Goal: Task Accomplishment & Management: Manage account settings

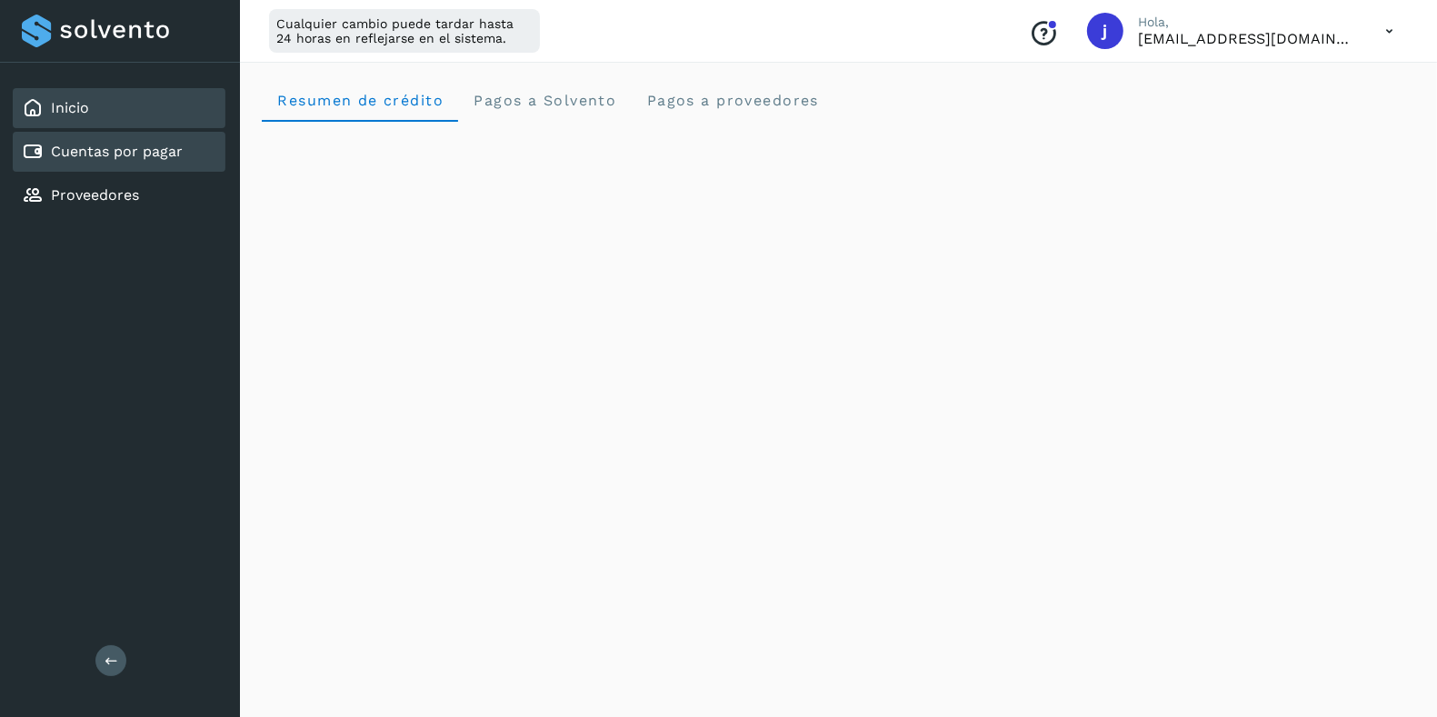
click at [145, 154] on link "Cuentas por pagar" at bounding box center [117, 151] width 132 height 17
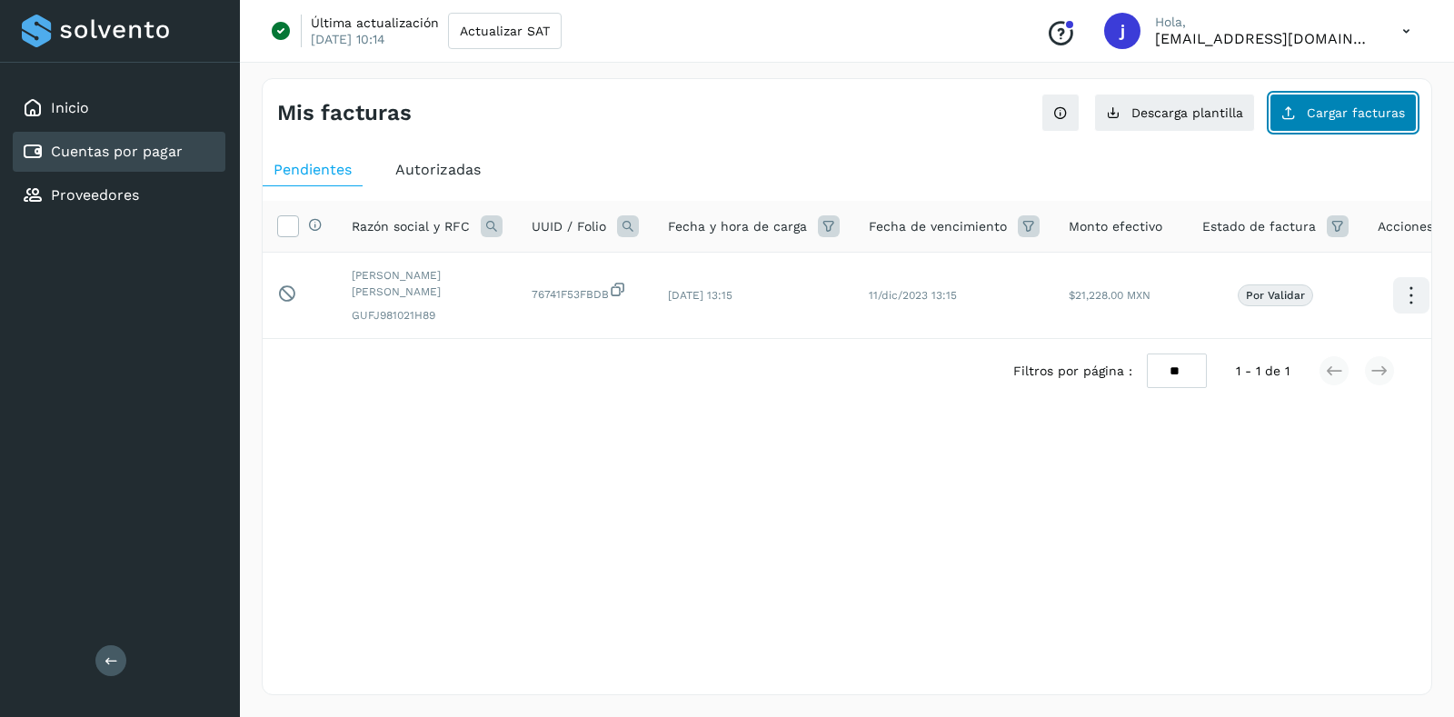
click at [1318, 106] on span "Cargar facturas" at bounding box center [1356, 112] width 98 height 13
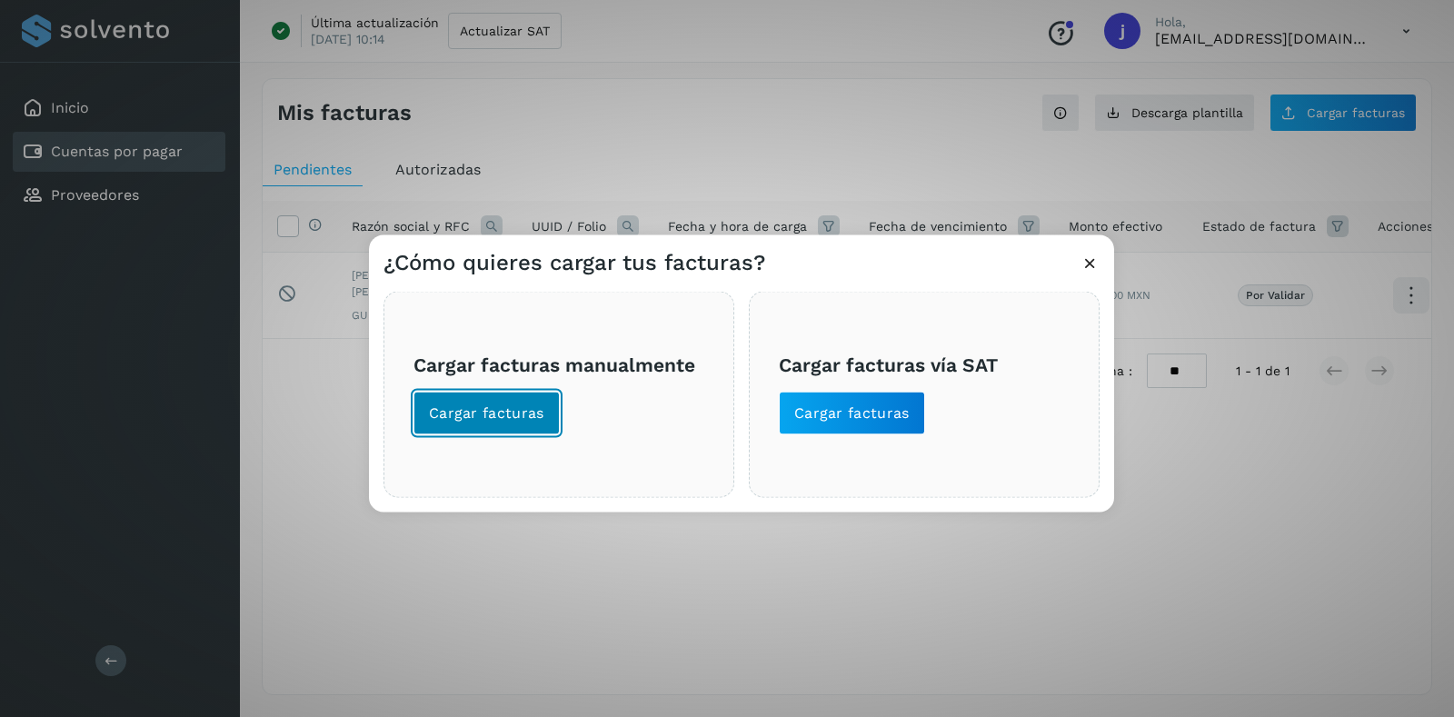
click at [502, 392] on button "Cargar facturas" at bounding box center [486, 413] width 146 height 44
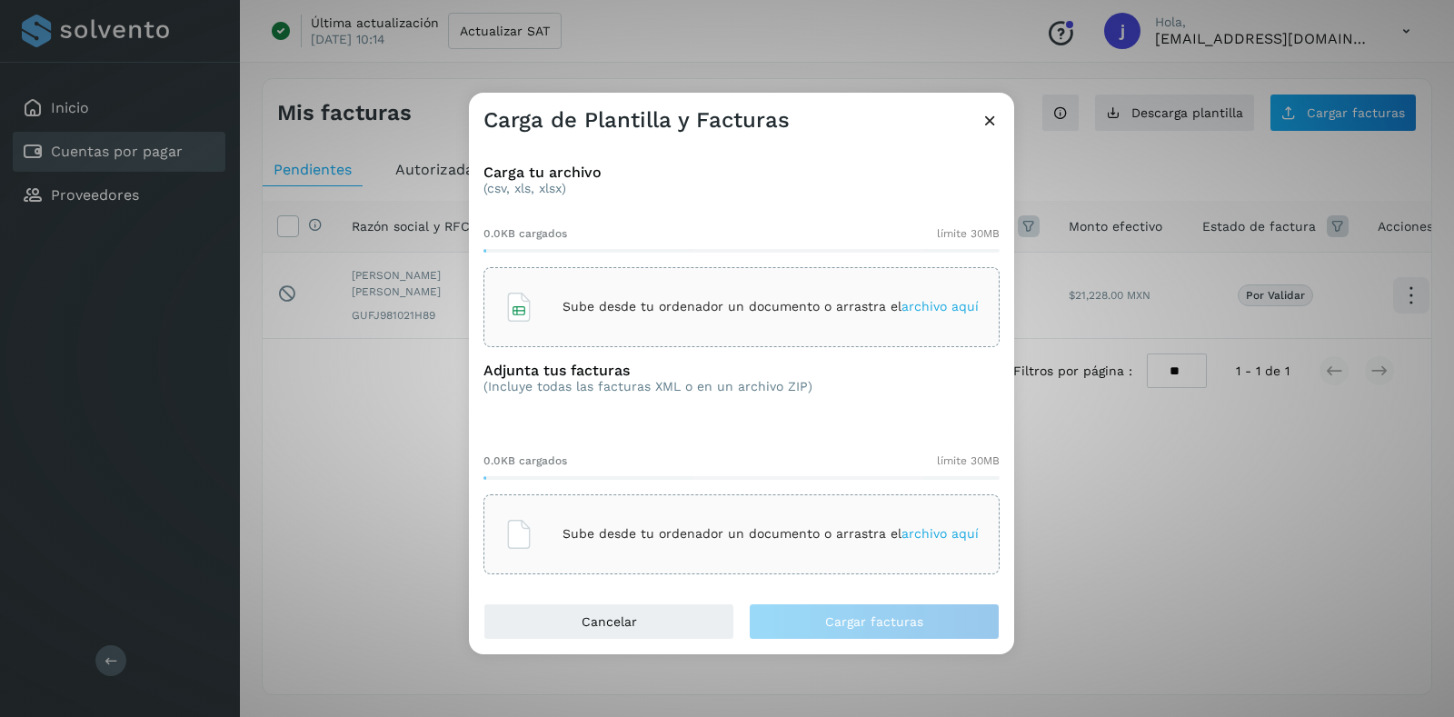
click at [632, 295] on div "Sube desde tu ordenador un documento o arrastra el archivo aquí" at bounding box center [741, 307] width 474 height 49
click at [695, 538] on p "Sube desde tu ordenador un documento o arrastra el archivo aquí" at bounding box center [770, 533] width 416 height 15
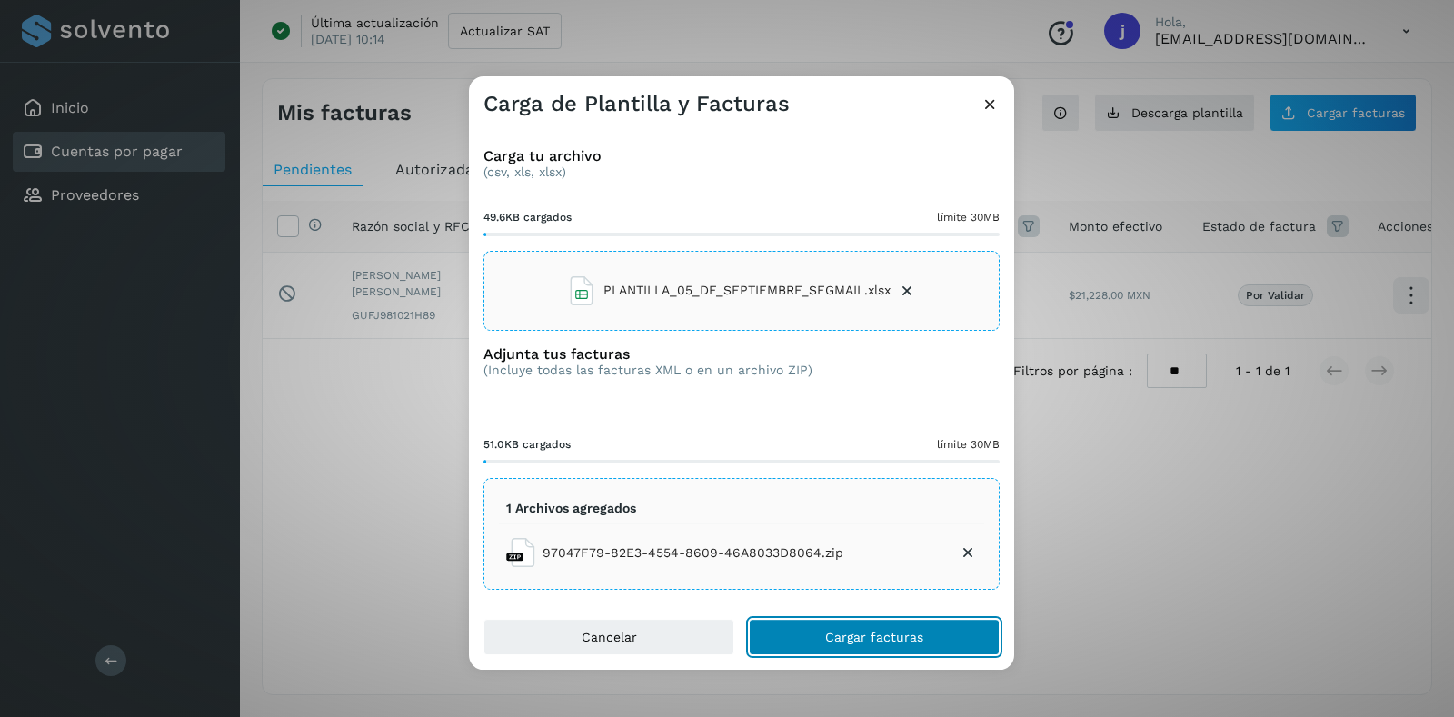
click at [854, 631] on span "Cargar facturas" at bounding box center [874, 637] width 98 height 13
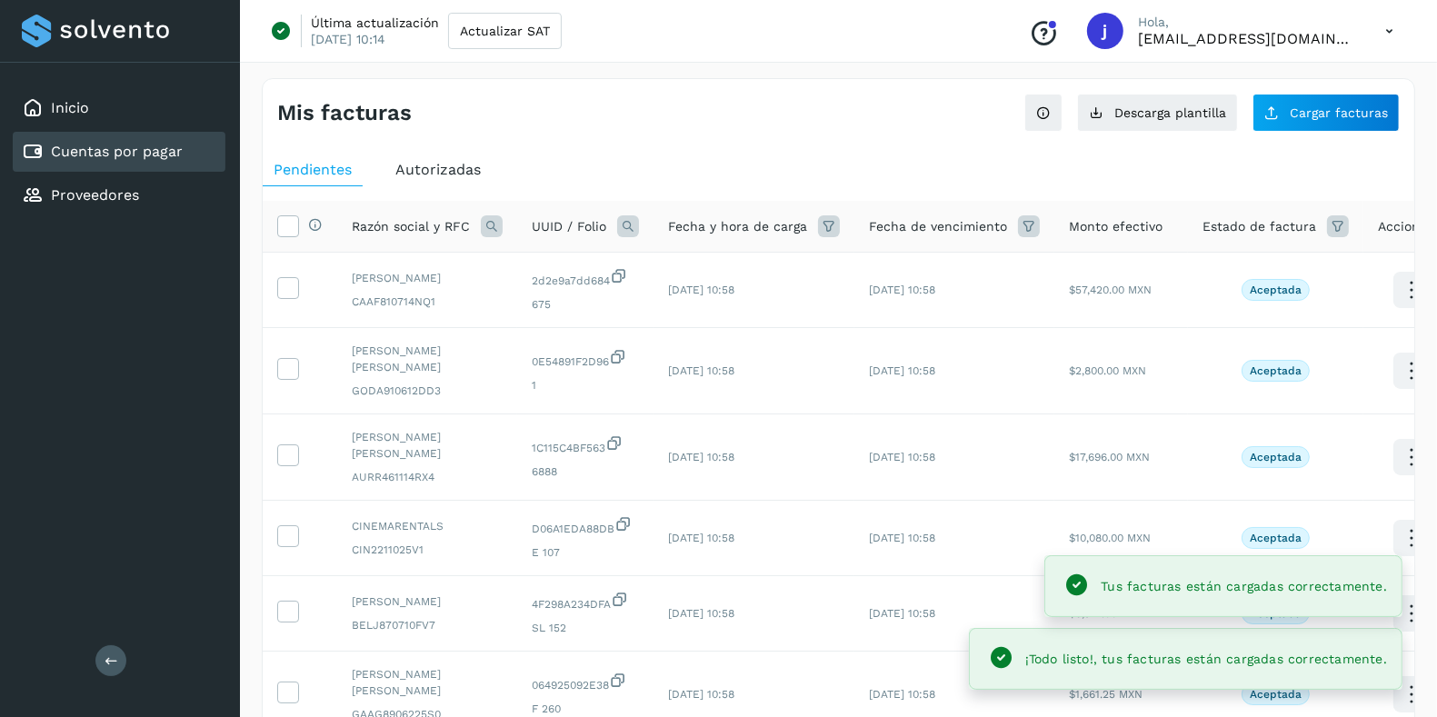
drag, startPoint x: 1249, startPoint y: 243, endPoint x: 1261, endPoint y: 230, distance: 17.4
click at [1261, 230] on th "Estado de factura" at bounding box center [1275, 227] width 175 height 52
click at [1261, 230] on span "Estado de factura" at bounding box center [1259, 226] width 114 height 19
click at [1327, 219] on icon at bounding box center [1338, 226] width 22 height 22
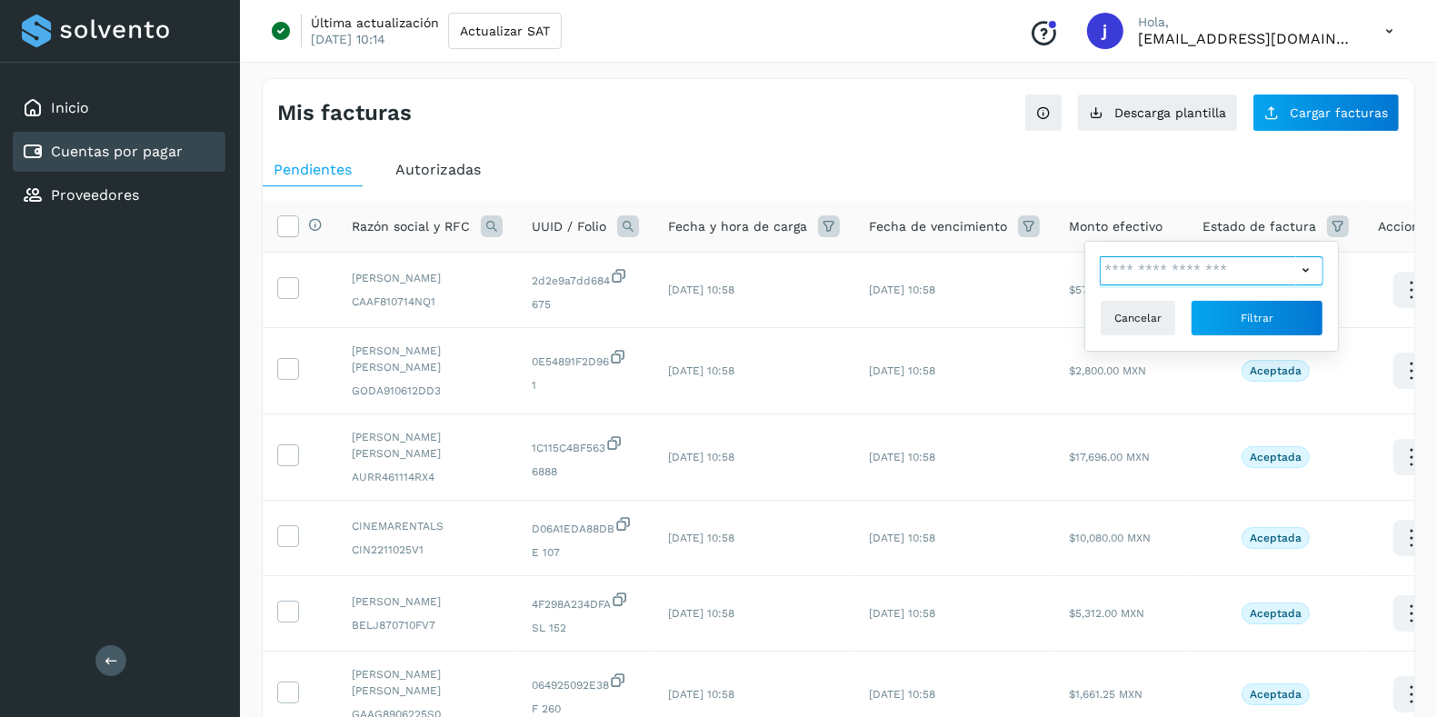
click at [1124, 267] on input "text" at bounding box center [1197, 270] width 196 height 29
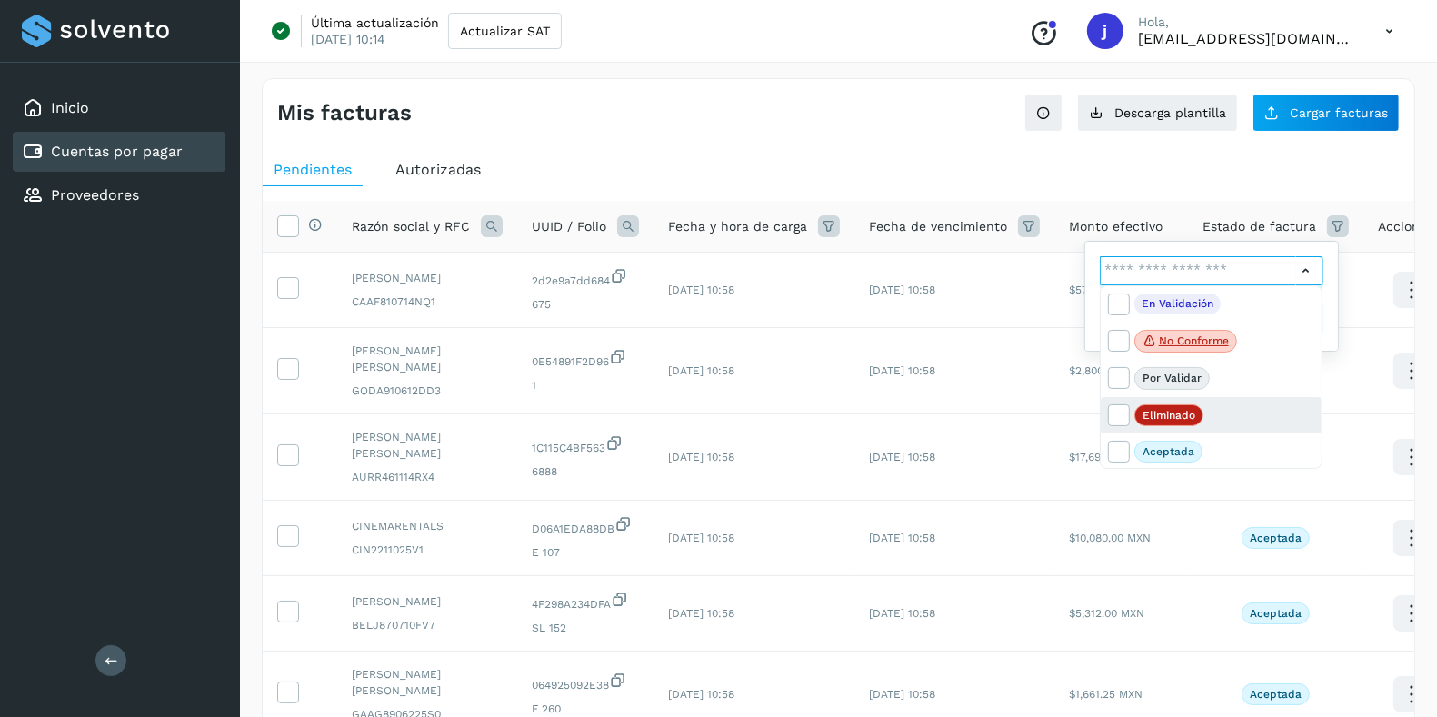
scroll to position [36, 0]
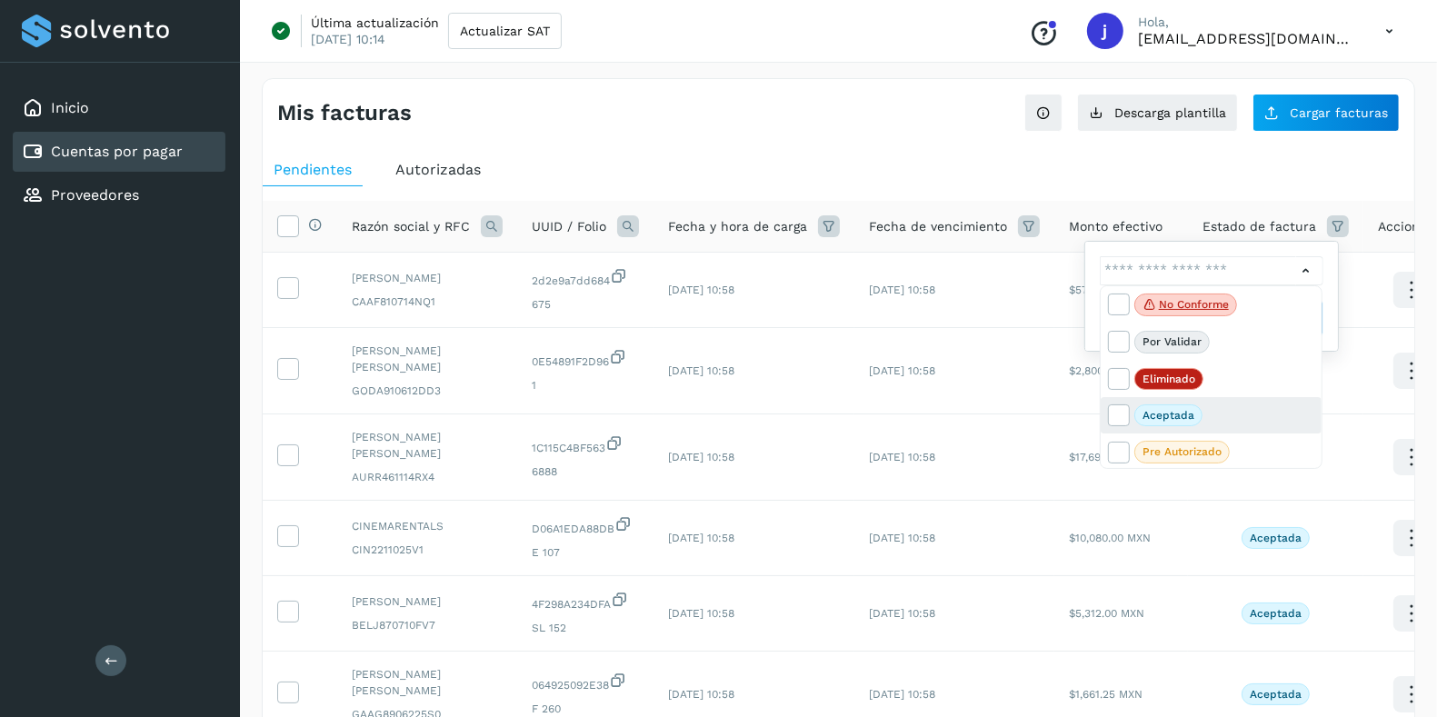
click at [1166, 412] on p "Aceptada" at bounding box center [1168, 415] width 52 height 13
click at [1113, 400] on div "Aceptada" at bounding box center [1210, 415] width 221 height 36
type input "**********"
click at [1227, 222] on div at bounding box center [718, 358] width 1437 height 717
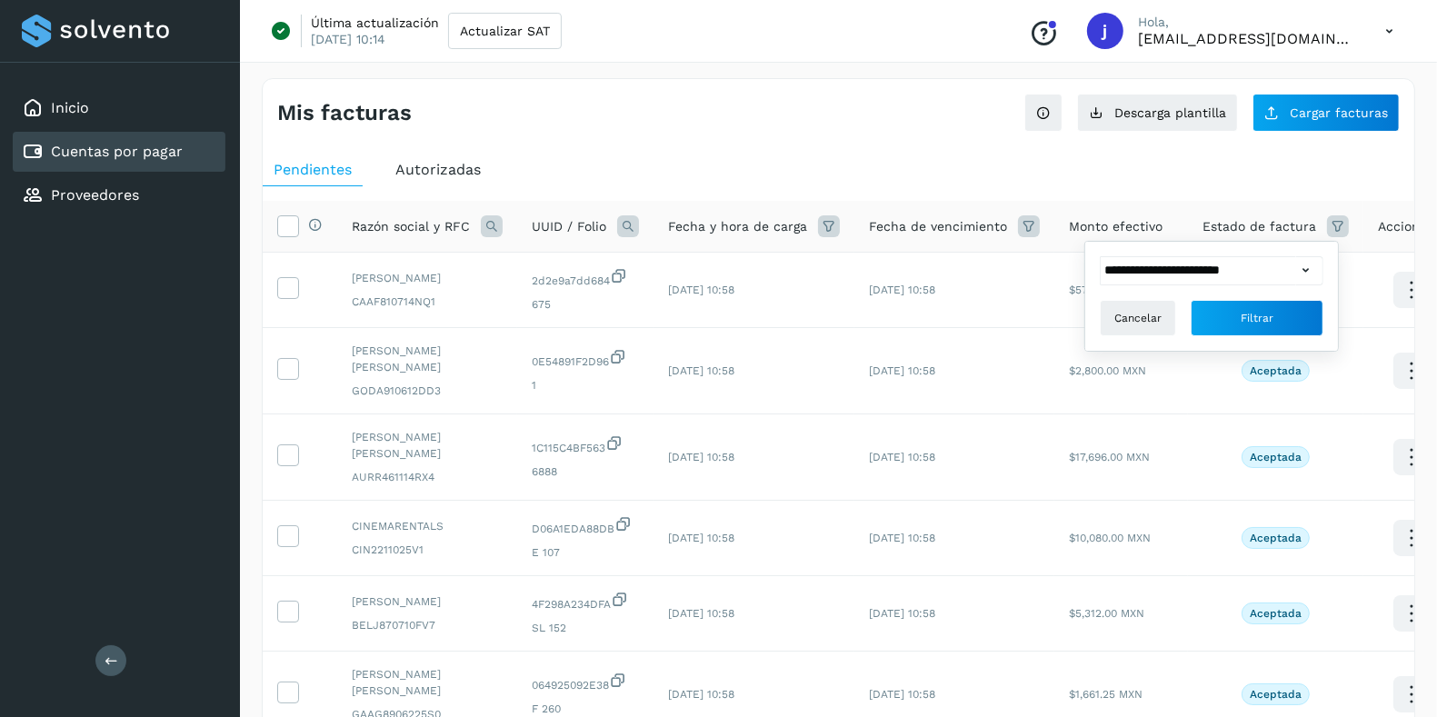
click at [1227, 222] on div at bounding box center [718, 358] width 1437 height 717
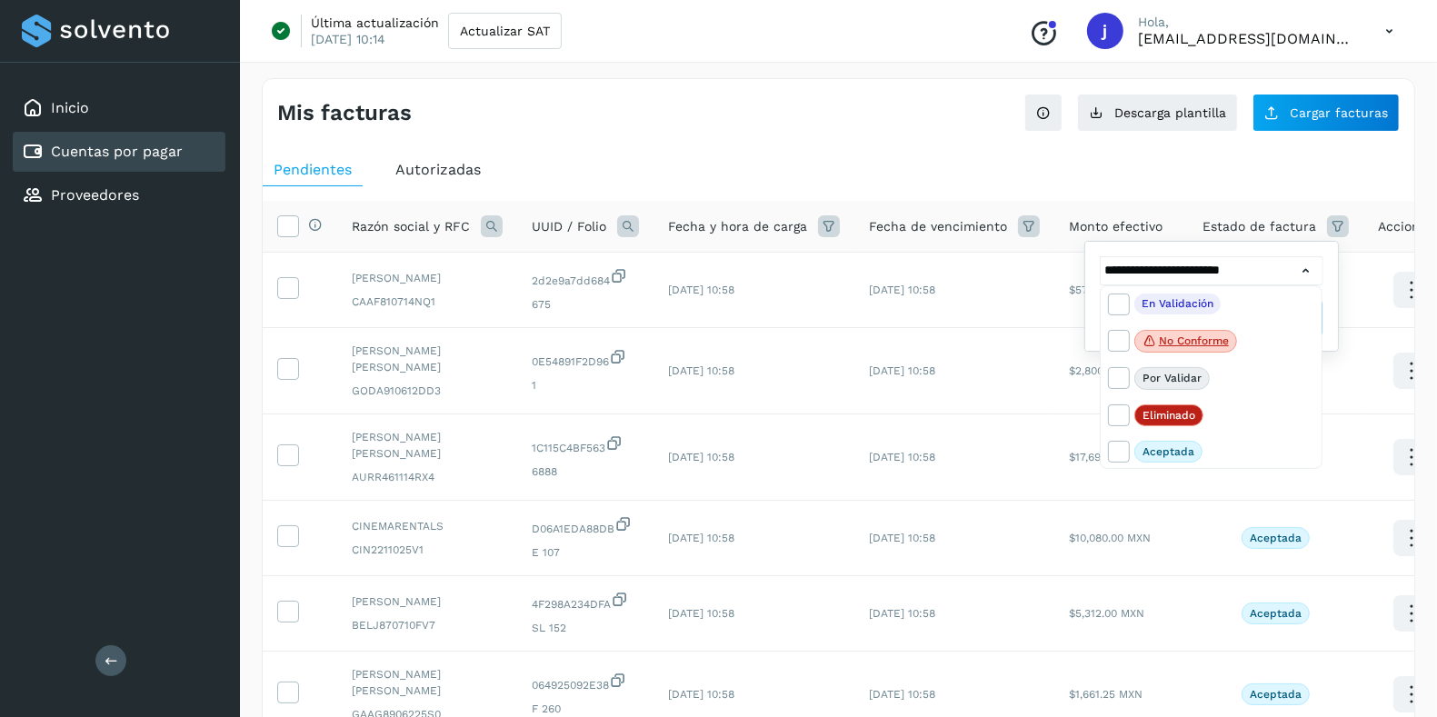
click at [1211, 264] on div at bounding box center [718, 358] width 1437 height 717
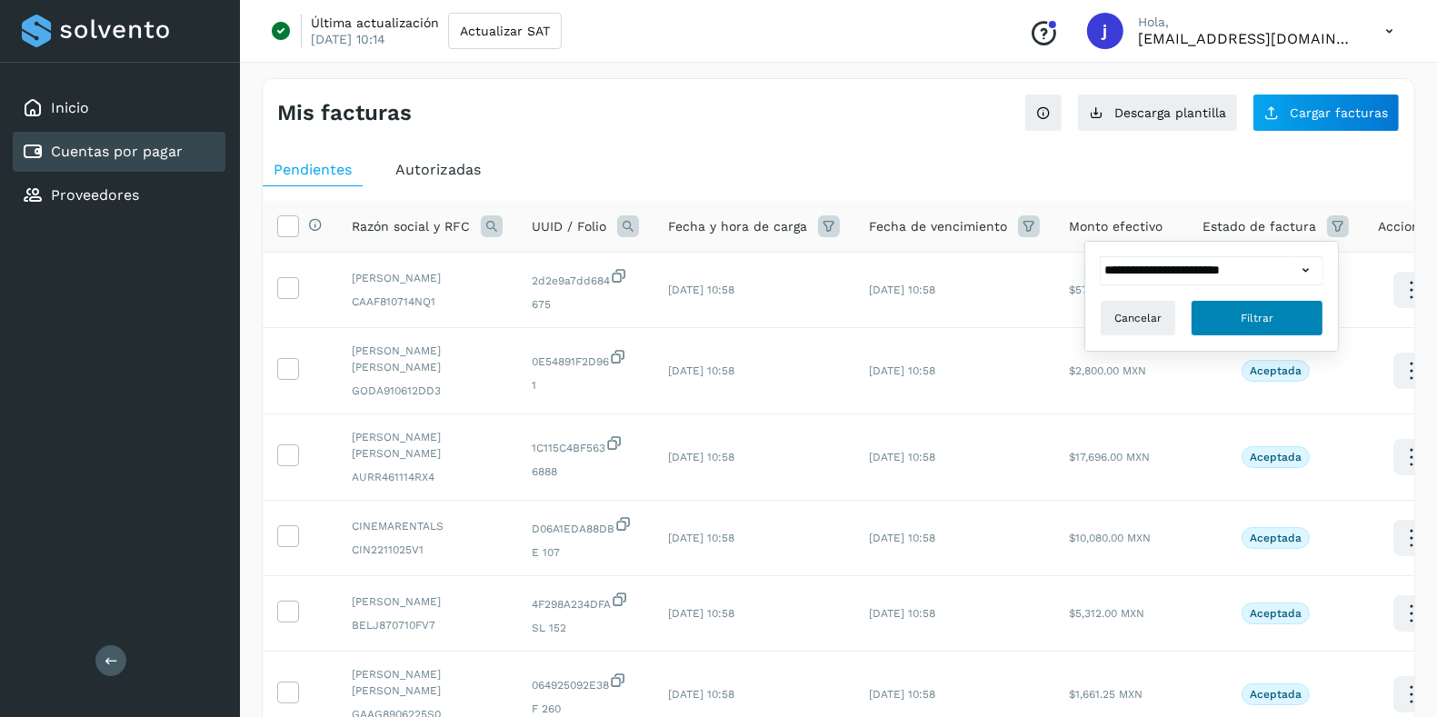
click at [1248, 310] on span "Filtrar" at bounding box center [1256, 318] width 33 height 16
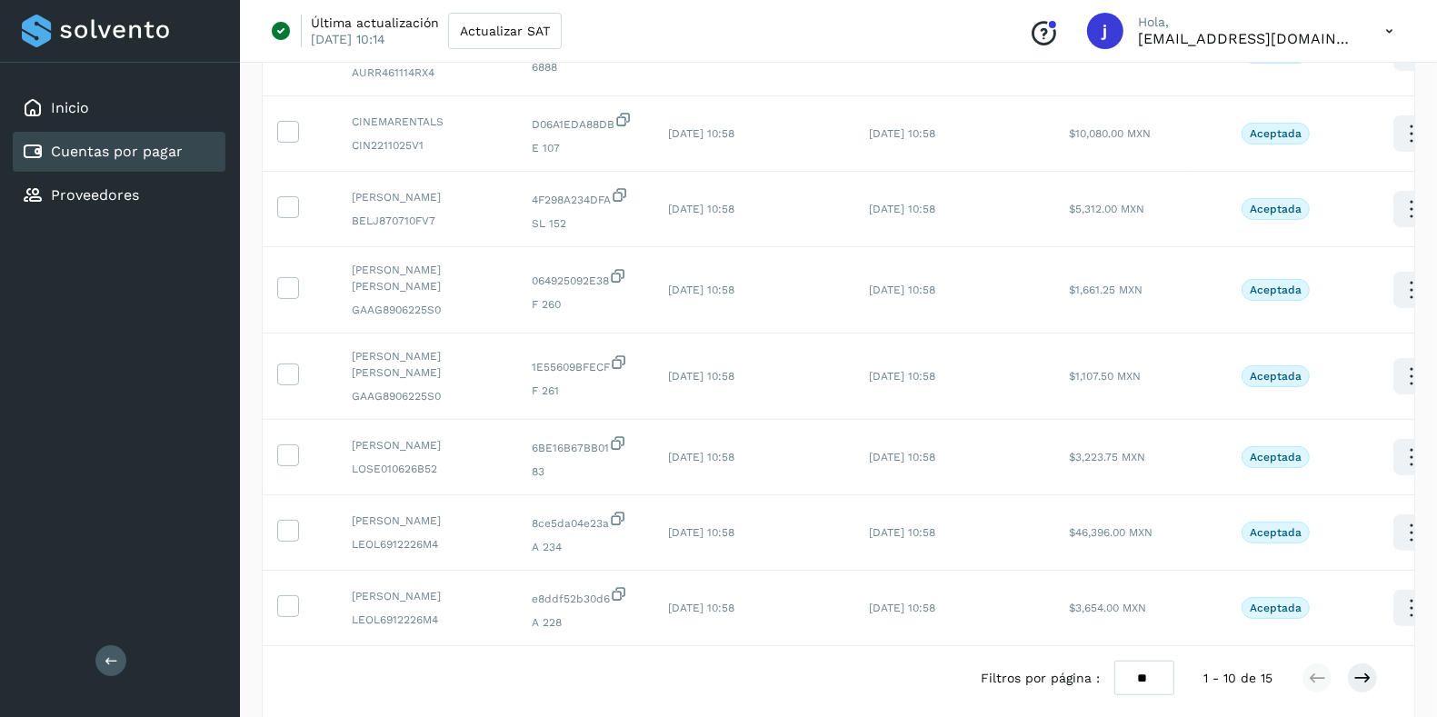
scroll to position [582, 0]
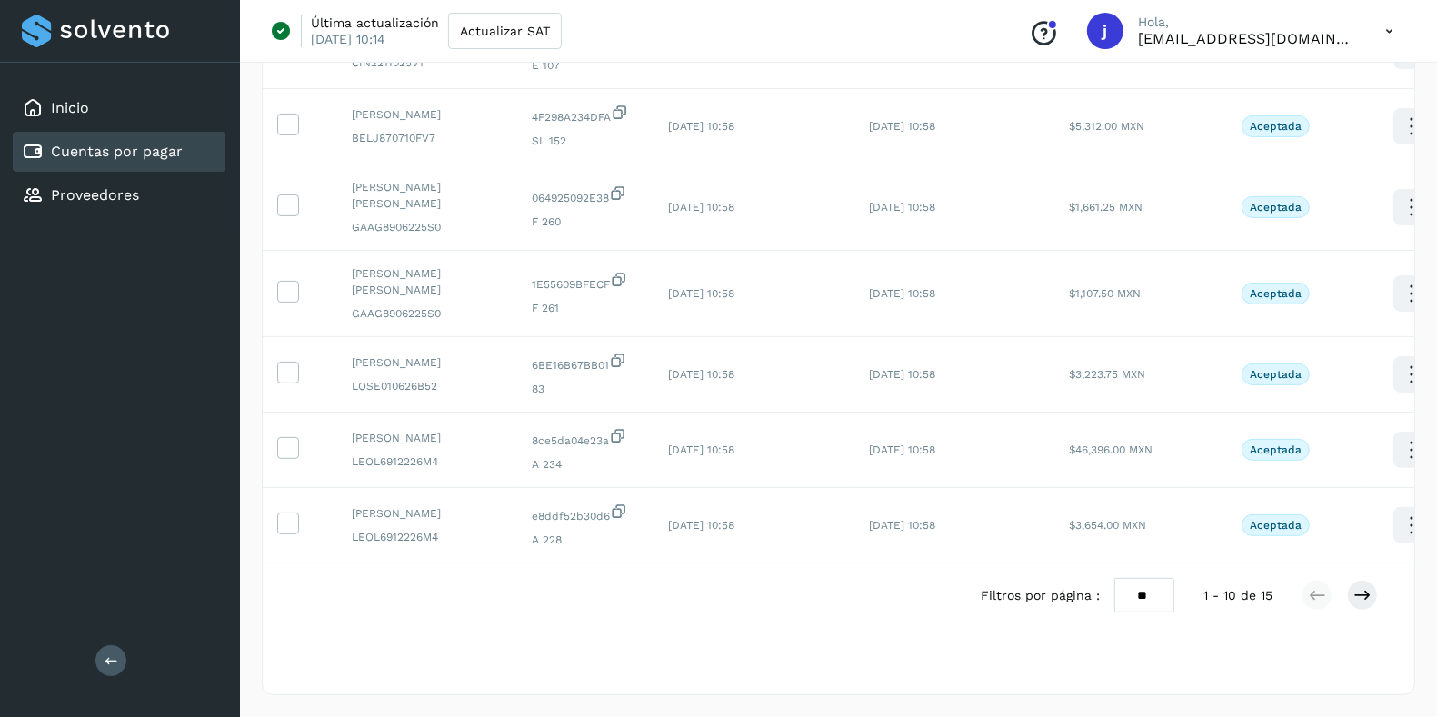
drag, startPoint x: 1164, startPoint y: 607, endPoint x: 1157, endPoint y: 663, distance: 56.8
click at [1157, 663] on div "Filtros activos Estado: Aceptada Selecciona todas las facturas disponibles para…" at bounding box center [838, 165] width 1151 height 1043
select select "**"
click at [1115, 578] on select "** ** **" at bounding box center [1144, 595] width 60 height 35
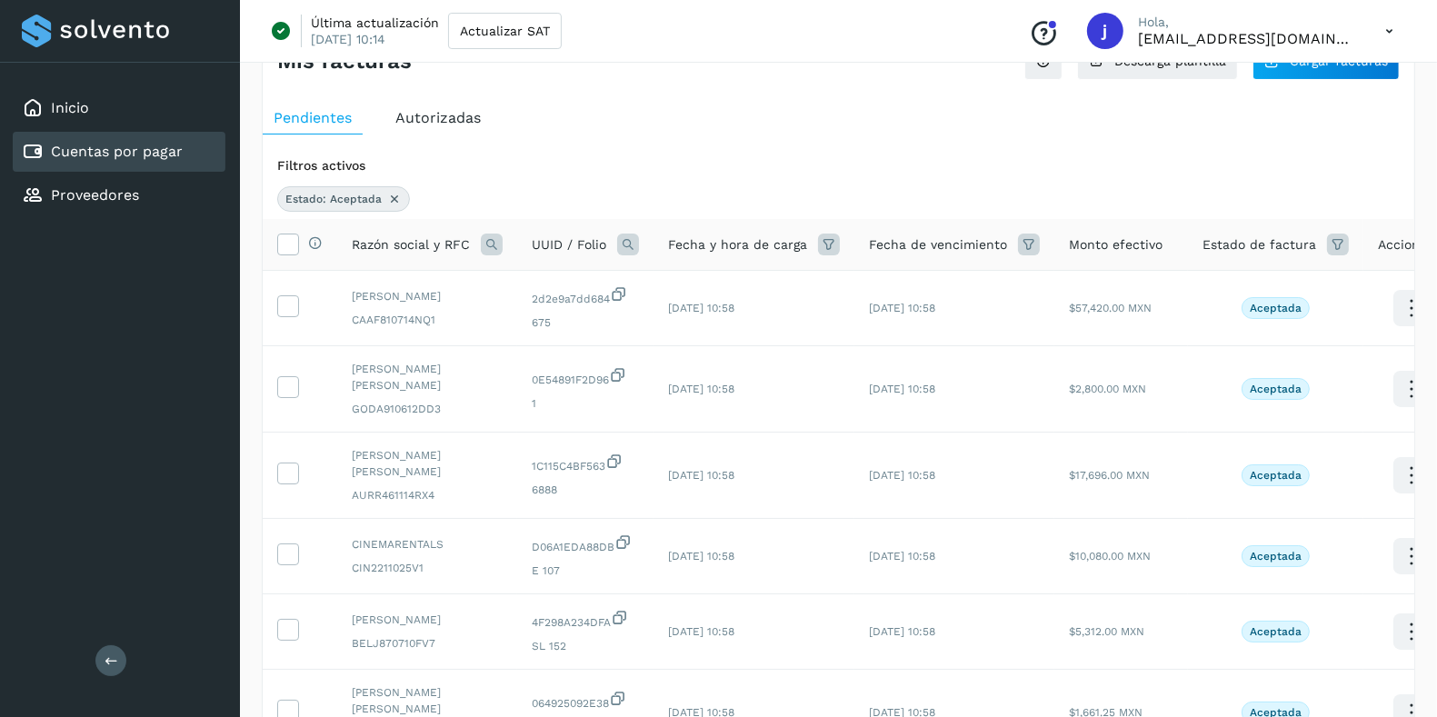
scroll to position [0, 0]
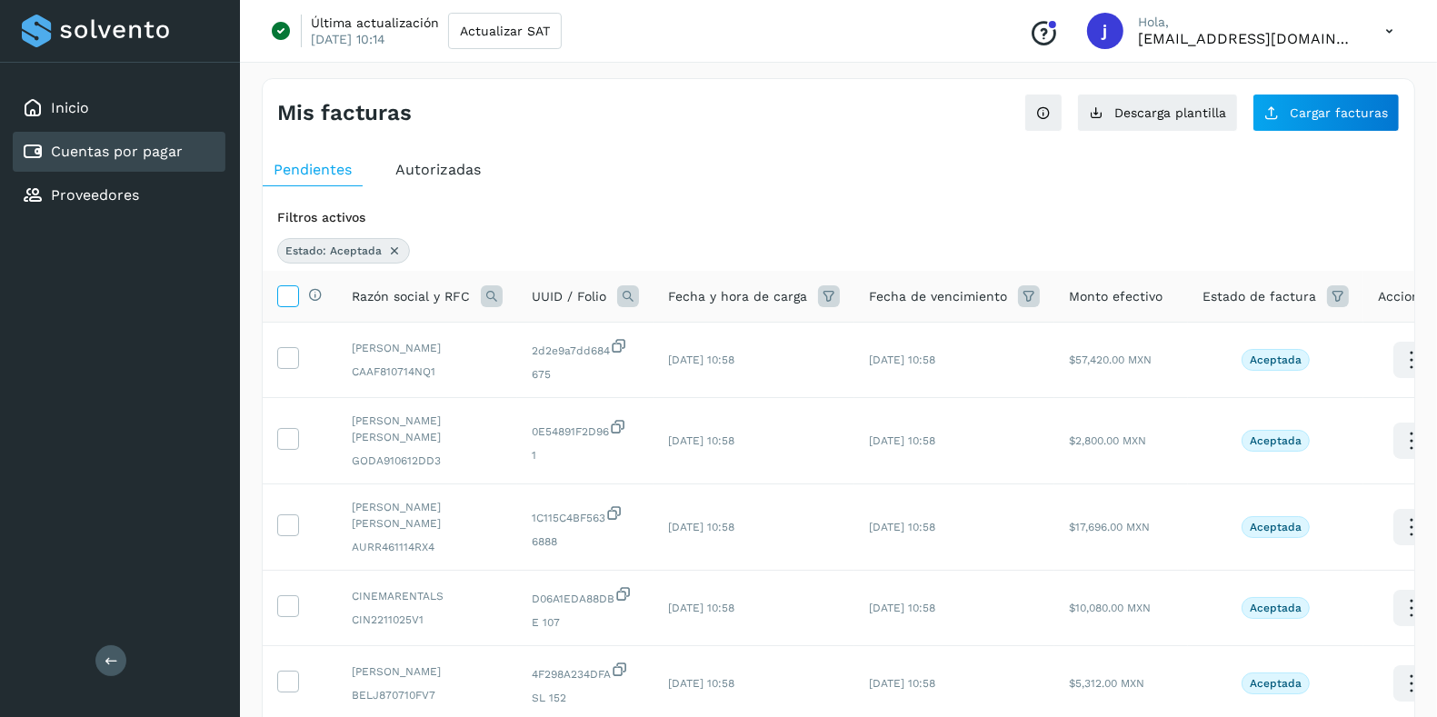
click at [289, 291] on icon at bounding box center [287, 294] width 19 height 19
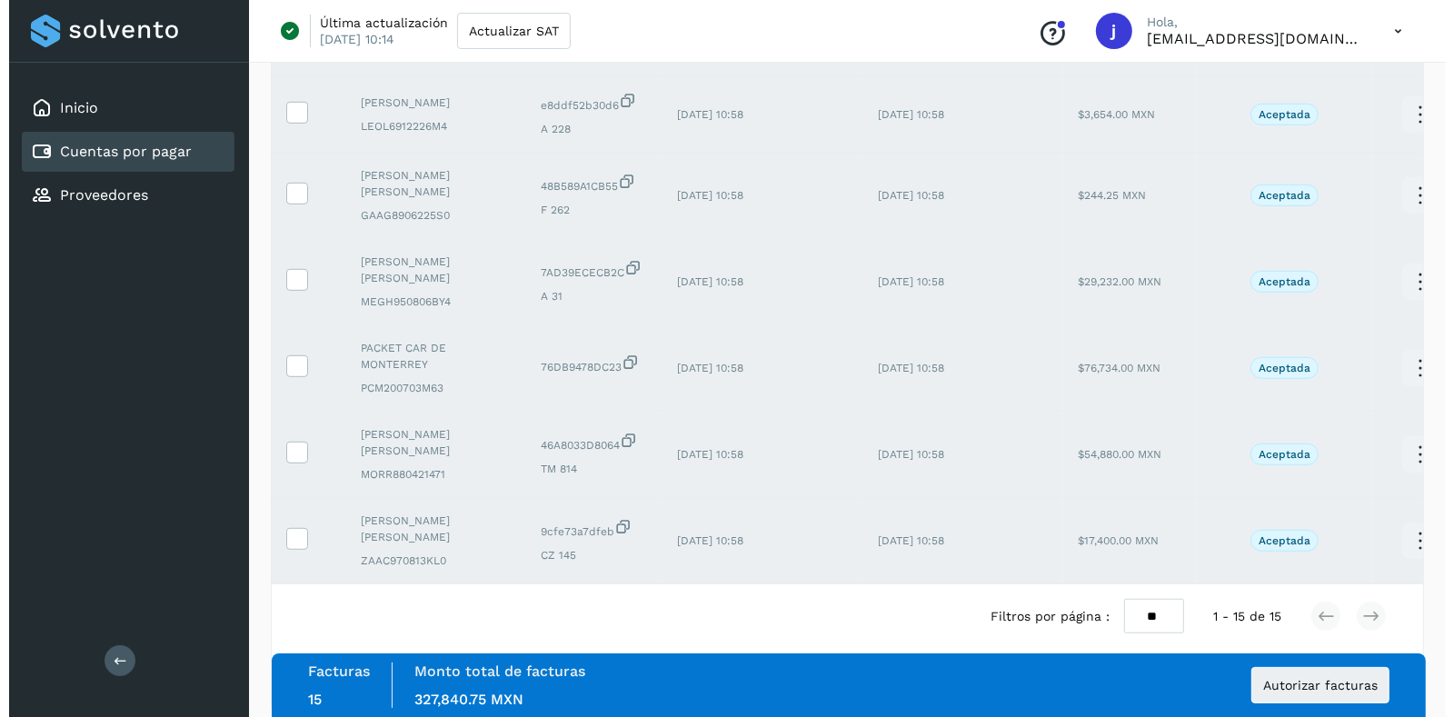
scroll to position [1012, 0]
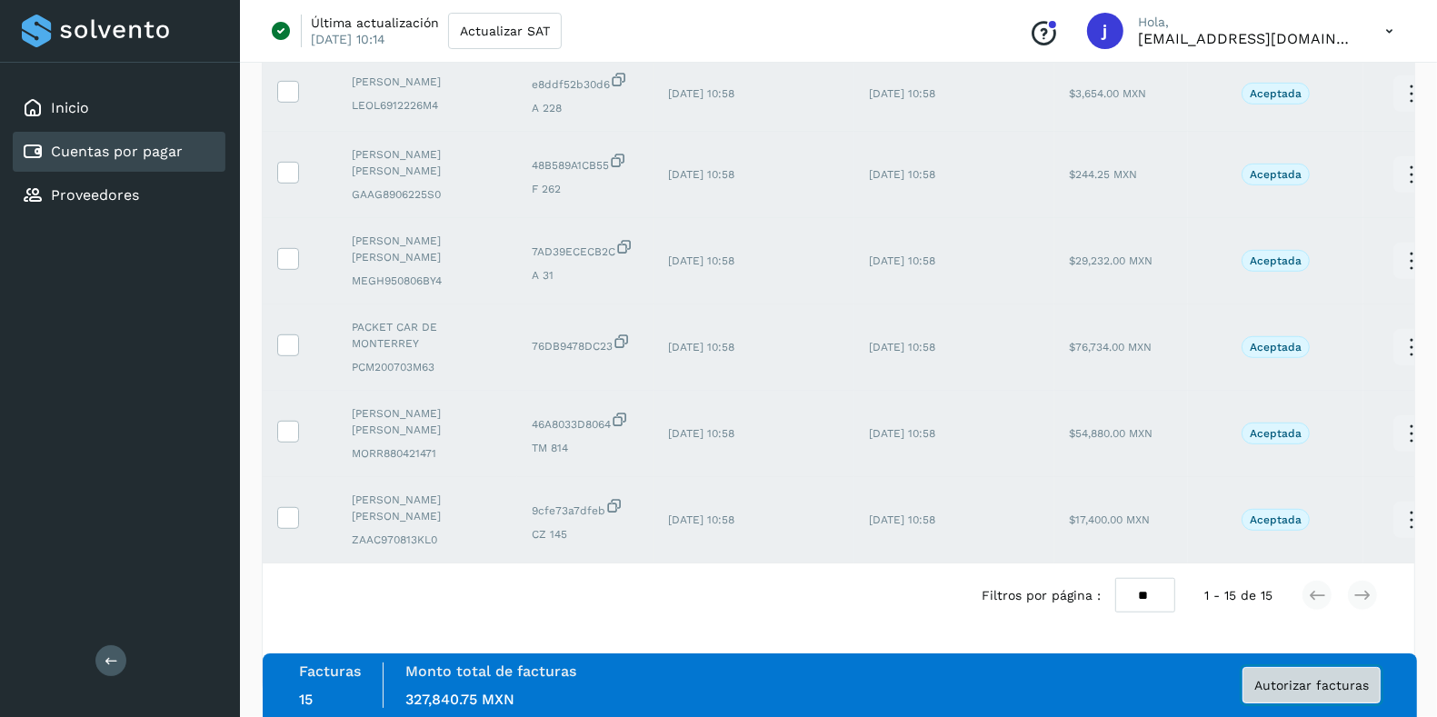
click at [1323, 696] on button "Autorizar facturas" at bounding box center [1311, 685] width 138 height 36
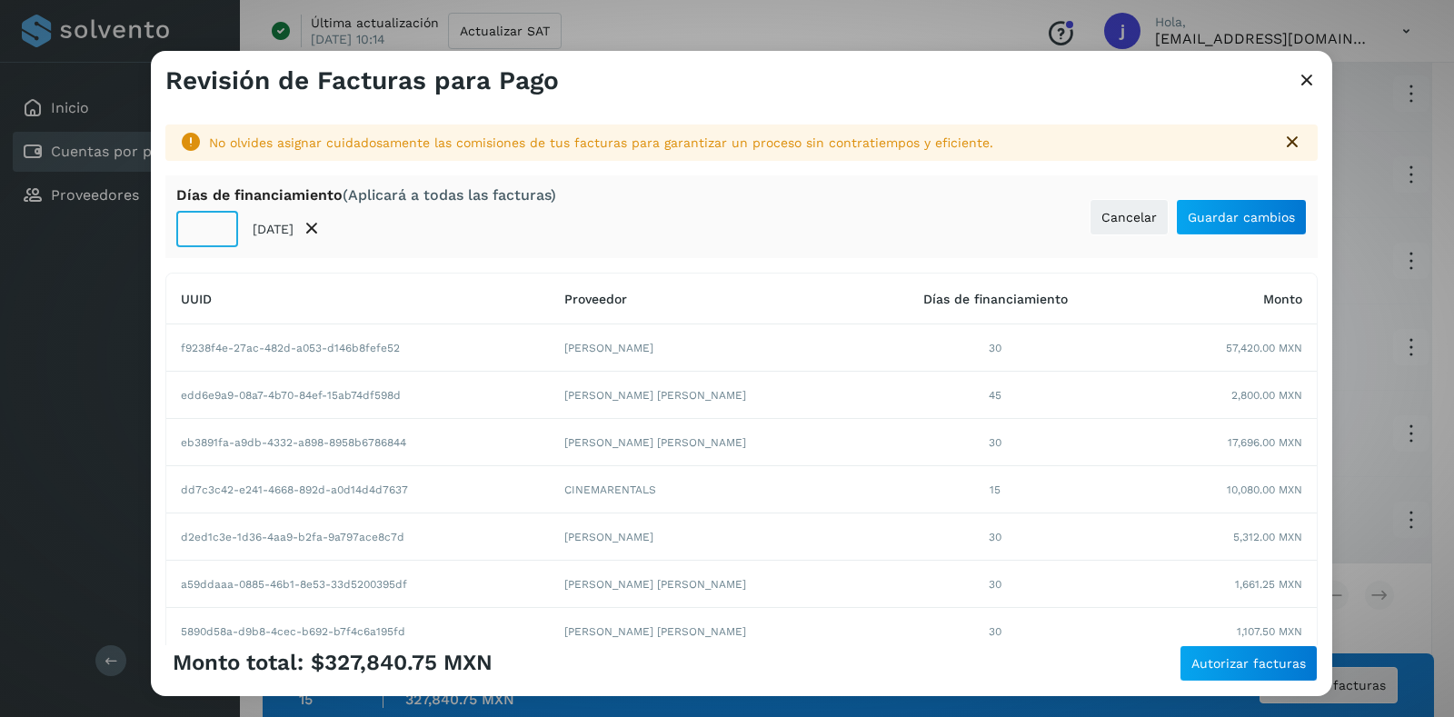
click at [201, 223] on input "**" at bounding box center [207, 229] width 62 height 36
type input "**"
click at [1209, 220] on span "Guardar cambios" at bounding box center [1241, 217] width 107 height 13
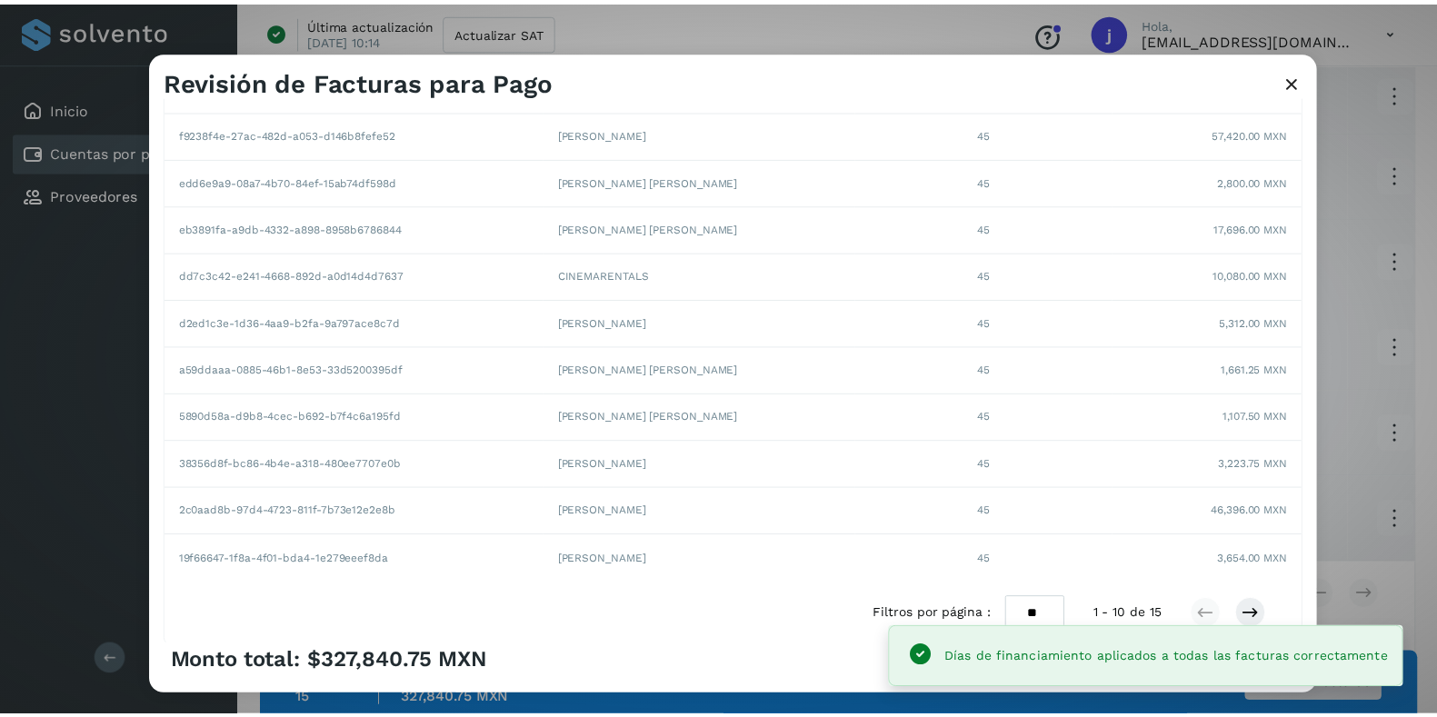
scroll to position [279, 0]
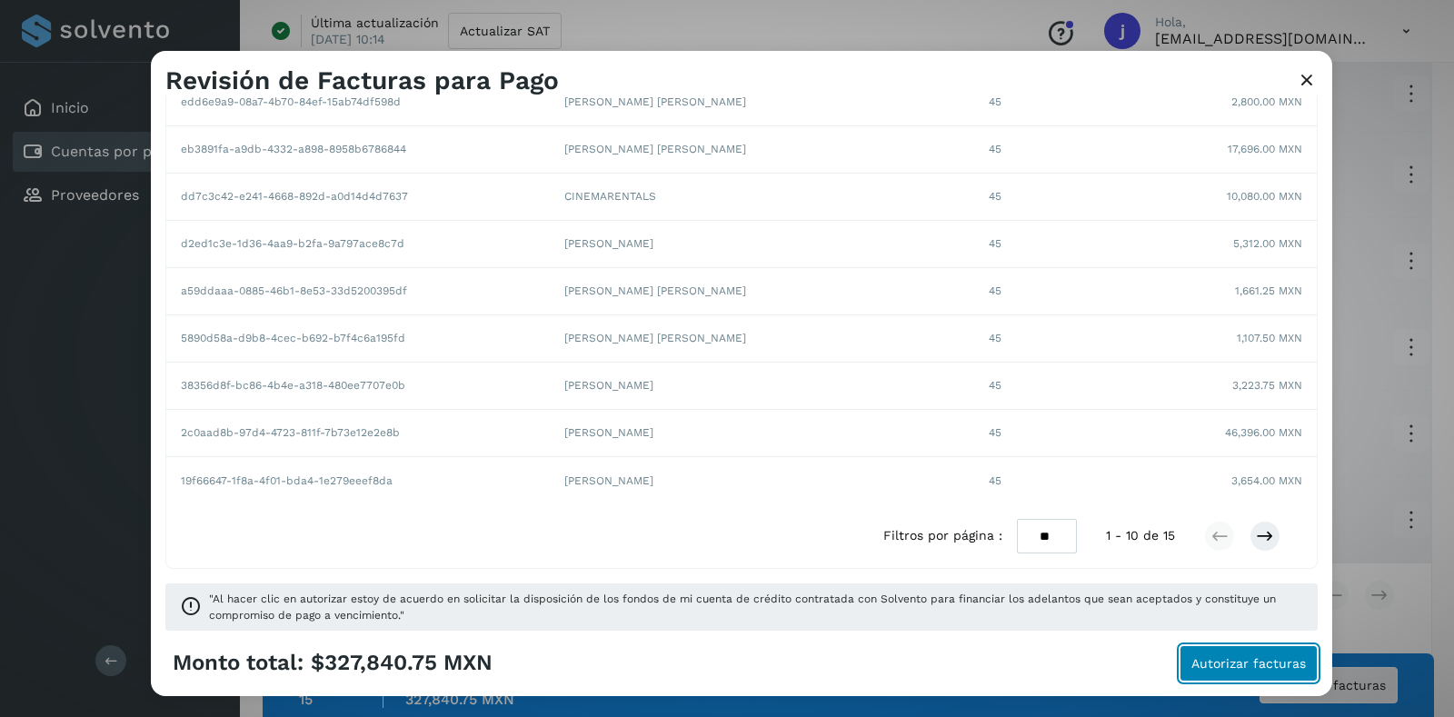
click at [1257, 659] on span "Autorizar facturas" at bounding box center [1248, 663] width 114 height 13
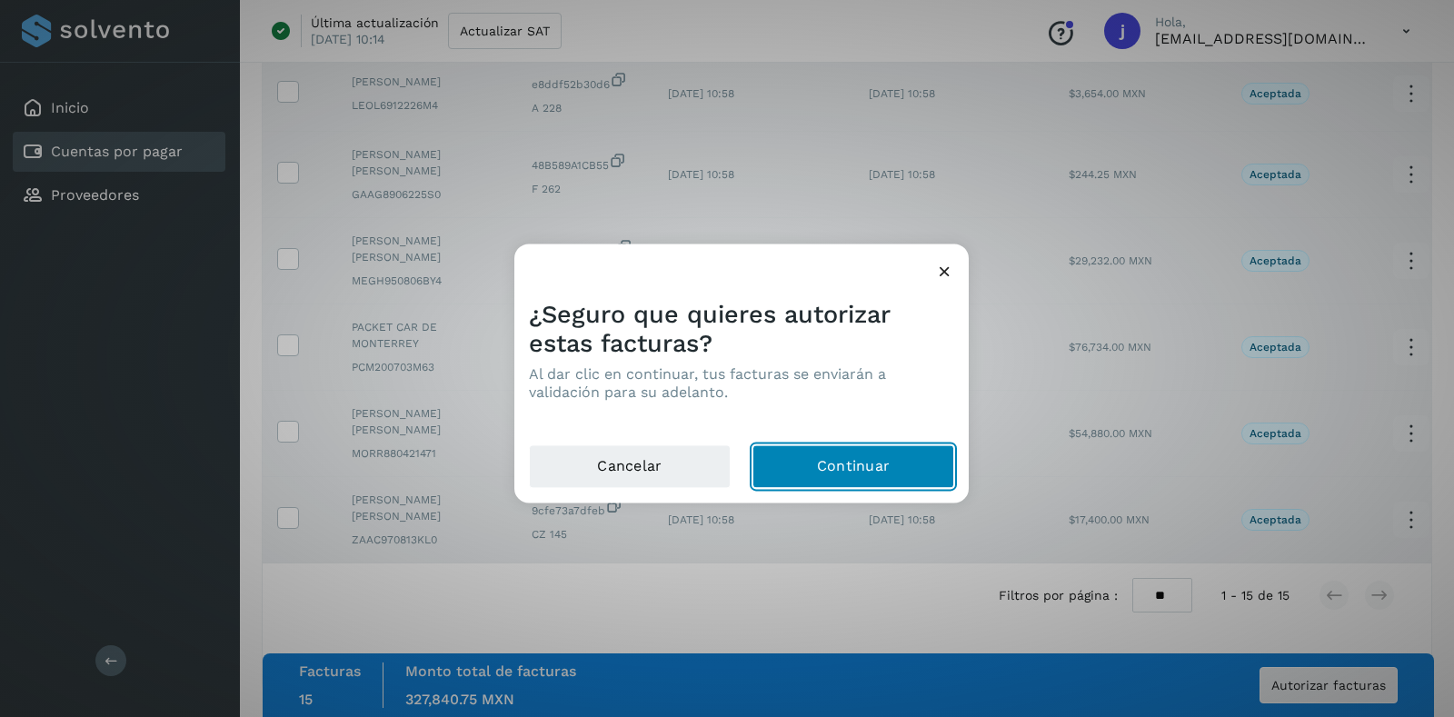
click at [830, 466] on button "Continuar" at bounding box center [853, 466] width 202 height 44
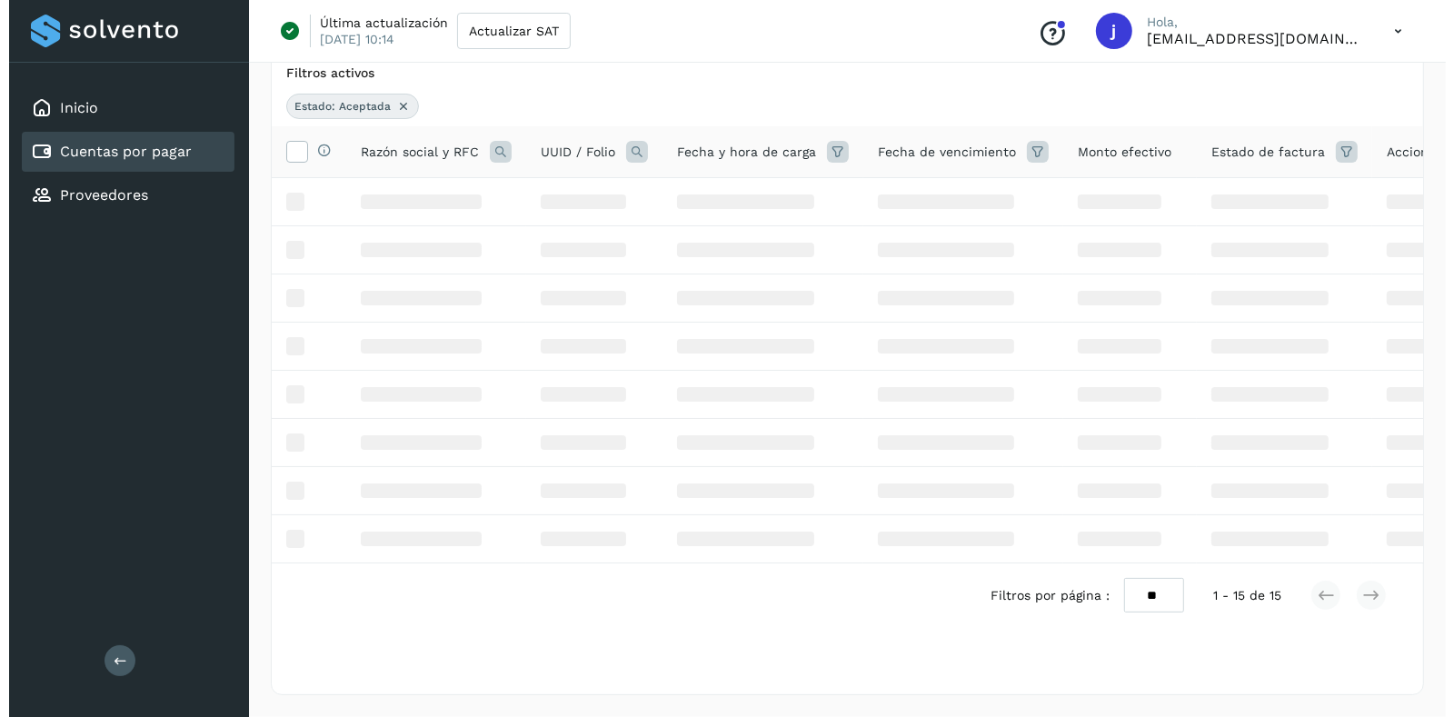
scroll to position [0, 0]
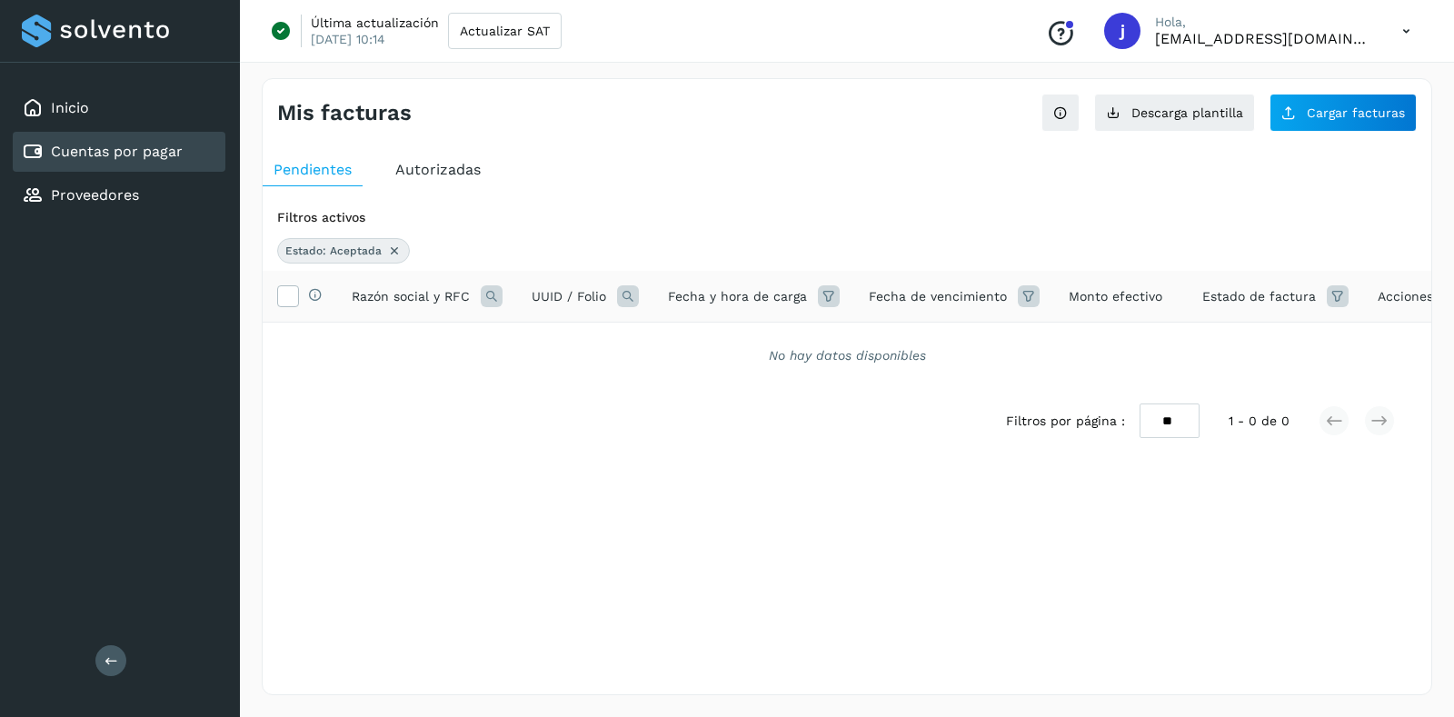
click at [1391, 29] on icon at bounding box center [1405, 31] width 37 height 37
click at [1296, 127] on div "Cerrar sesión" at bounding box center [1316, 117] width 216 height 35
